Goal: Navigation & Orientation: Find specific page/section

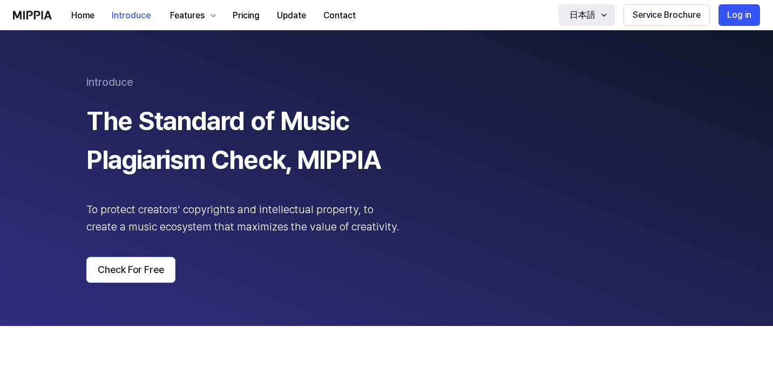
click at [593, 16] on div "日本語" at bounding box center [582, 15] width 30 height 13
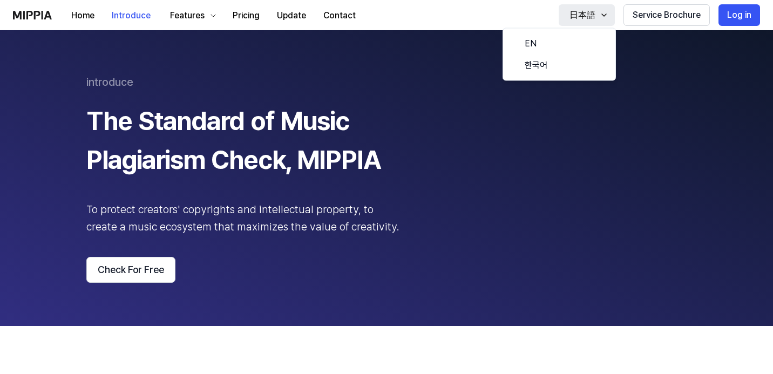
click at [585, 12] on div "日本語" at bounding box center [582, 15] width 30 height 13
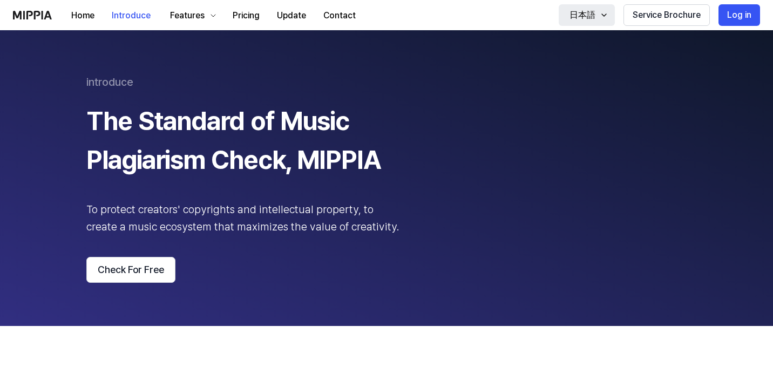
click at [570, 16] on div "日本語" at bounding box center [582, 15] width 30 height 13
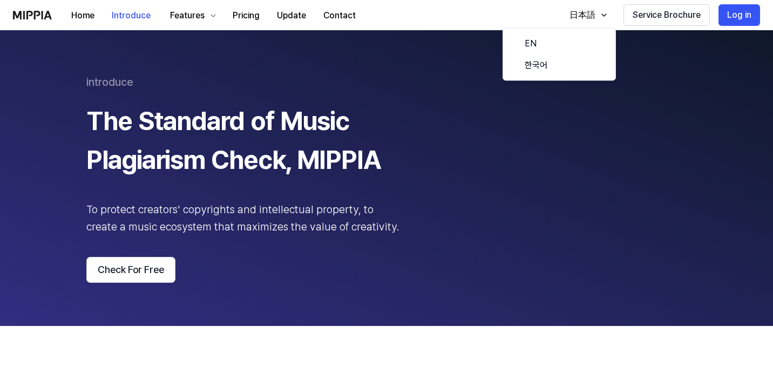
click at [407, 69] on 페이지 "introduce The Standard of Music Plagiarism Check, MIPPIA To protect creators' c…" at bounding box center [386, 178] width 773 height 296
